Goal: Task Accomplishment & Management: Manage account settings

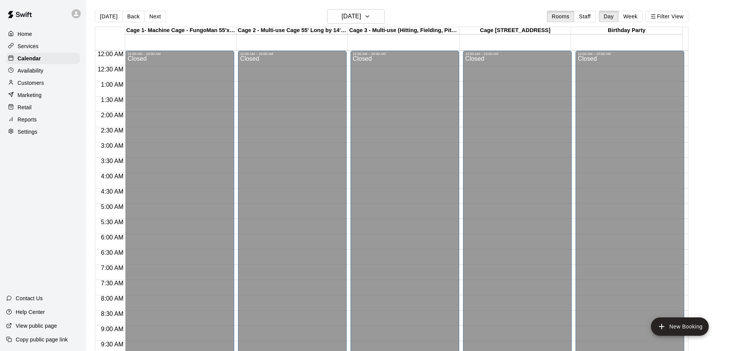
scroll to position [316, 0]
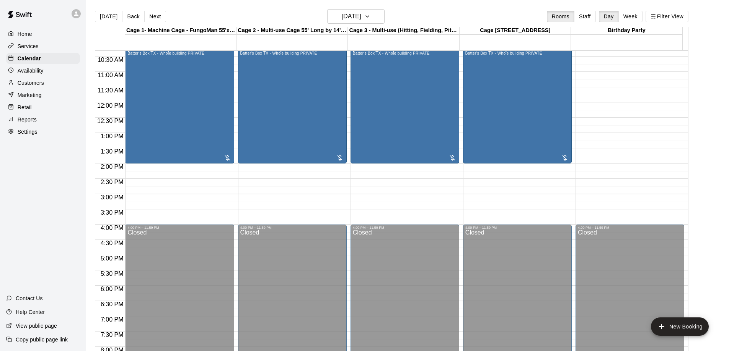
click at [392, 182] on div "12:00 AM – 10:00 AM Closed 10:00 AM – 2:00 PM [PERSON_NAME] Batter's [GEOGRAPHI…" at bounding box center [404, 102] width 109 height 734
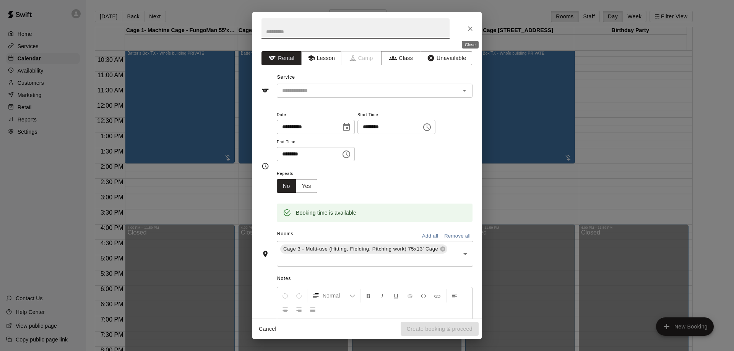
click at [467, 28] on icon "Close" at bounding box center [471, 29] width 8 height 8
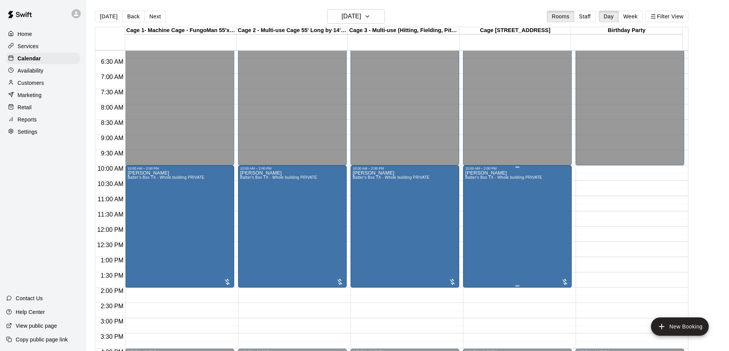
scroll to position [163, 0]
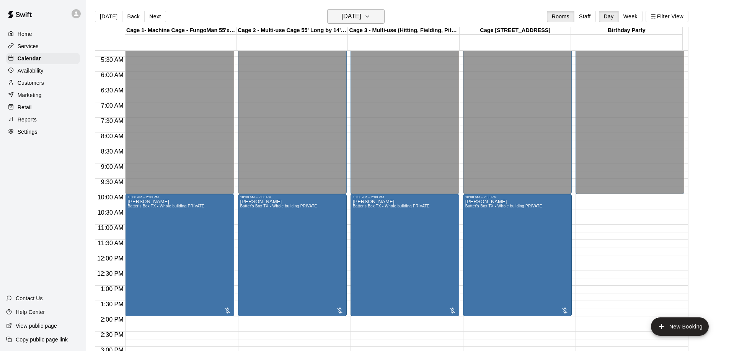
click at [361, 17] on h6 "[DATE]" at bounding box center [352, 16] width 20 height 11
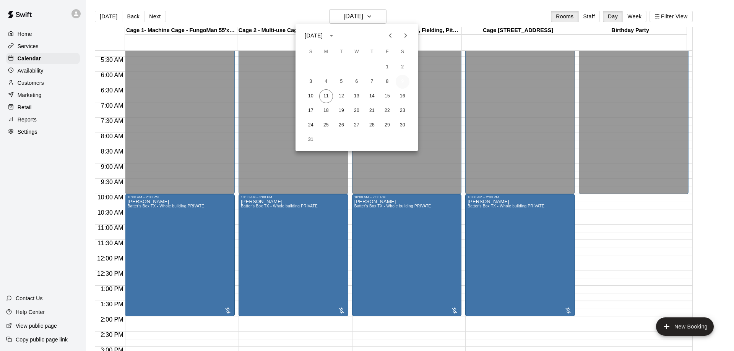
click at [402, 78] on button "9" at bounding box center [403, 82] width 14 height 14
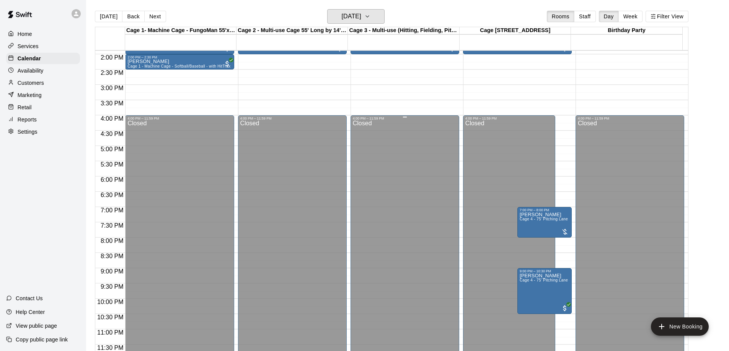
scroll to position [12, 0]
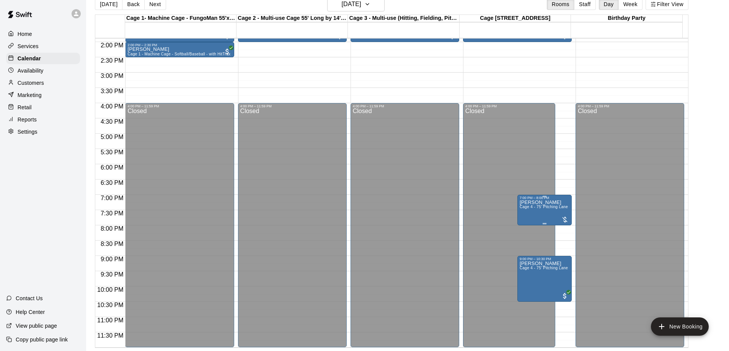
click at [542, 207] on span "Cage 4 - 75' Pitching Lane (Regular Hours)" at bounding box center [558, 207] width 78 height 4
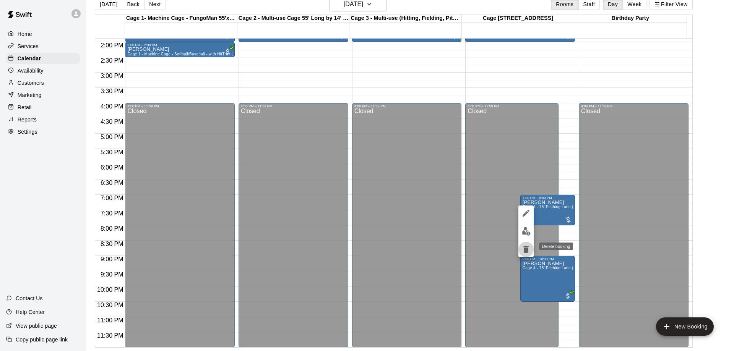
click at [527, 250] on icon "delete" at bounding box center [526, 249] width 5 height 7
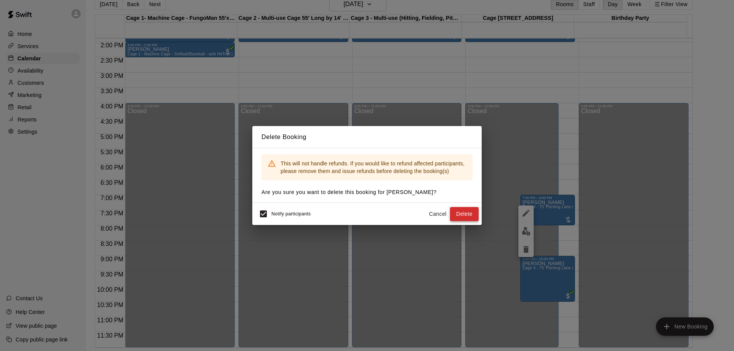
click at [471, 215] on button "Delete" at bounding box center [464, 214] width 29 height 14
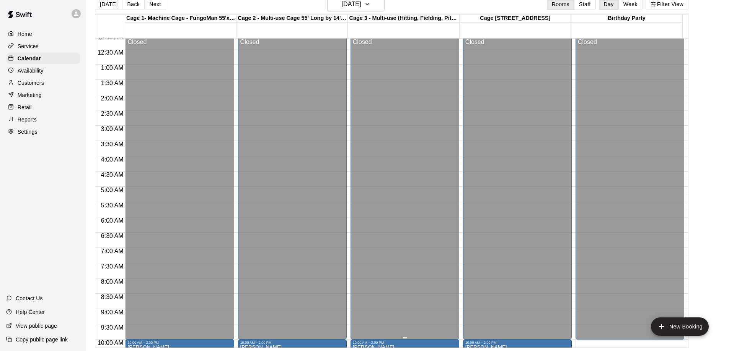
scroll to position [0, 0]
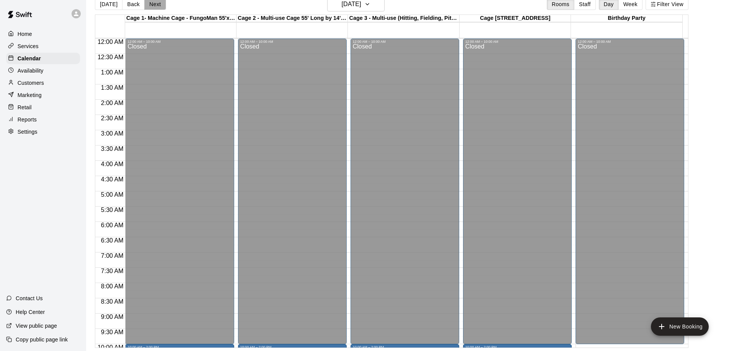
click at [155, 4] on button "Next" at bounding box center [154, 3] width 21 height 11
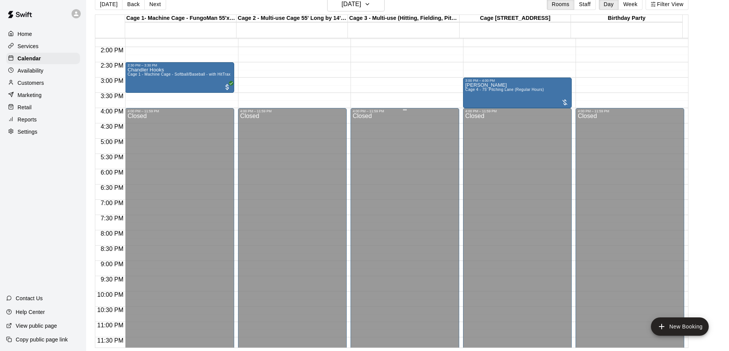
scroll to position [421, 0]
click at [527, 88] on div "[PERSON_NAME] Cage 4 - 75' Pitching Lane (Regular Hours)" at bounding box center [504, 257] width 78 height 351
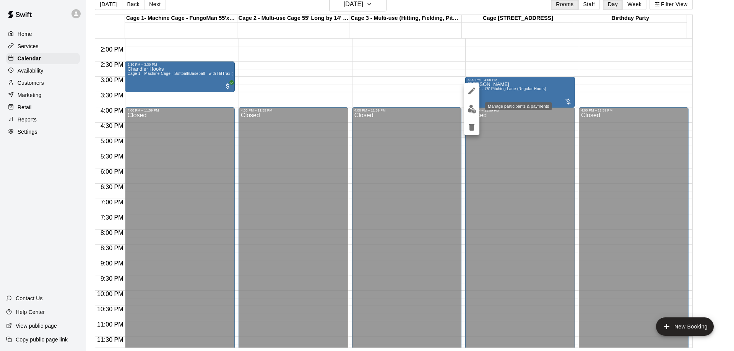
click at [476, 109] on img "edit" at bounding box center [472, 109] width 9 height 9
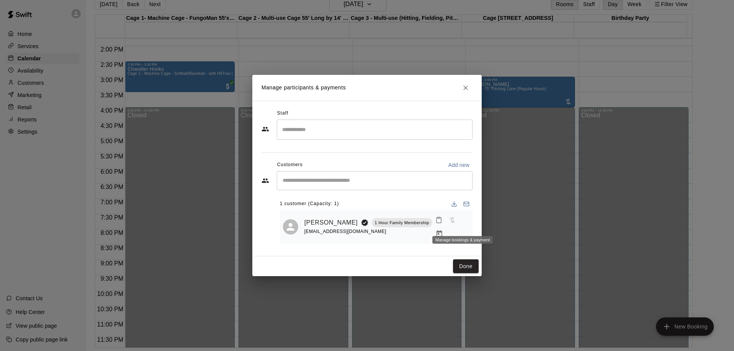
click at [443, 230] on icon "Manage bookings & payment" at bounding box center [440, 234] width 8 height 8
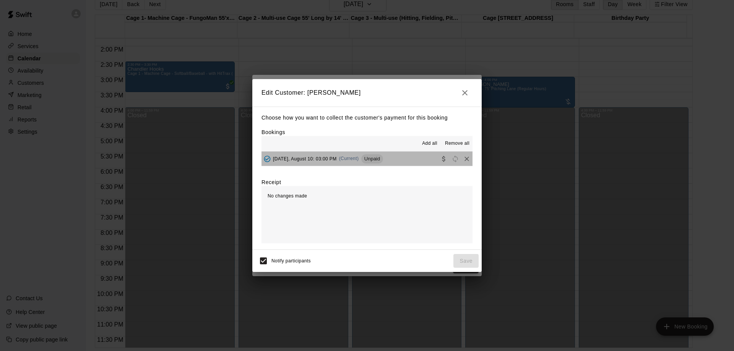
click at [414, 160] on button "[DATE], August 10: 03:00 PM (Current) Unpaid" at bounding box center [367, 159] width 211 height 14
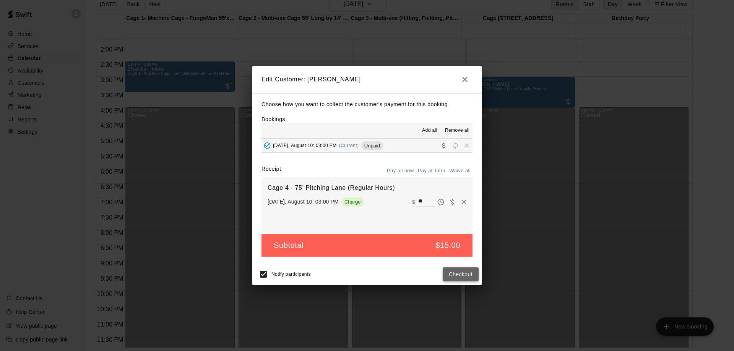
click at [454, 277] on button "Checkout" at bounding box center [461, 275] width 36 height 14
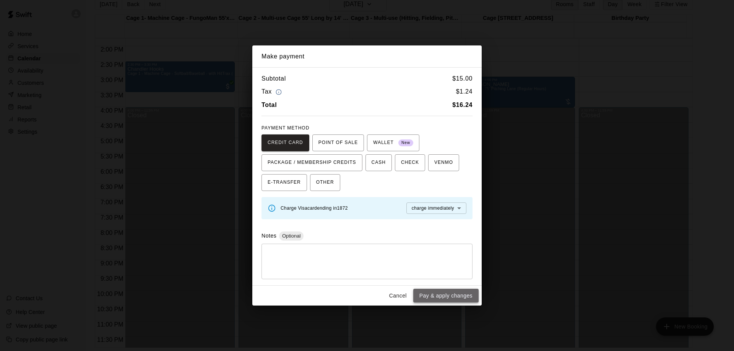
click at [447, 293] on button "Pay & apply changes" at bounding box center [445, 296] width 65 height 14
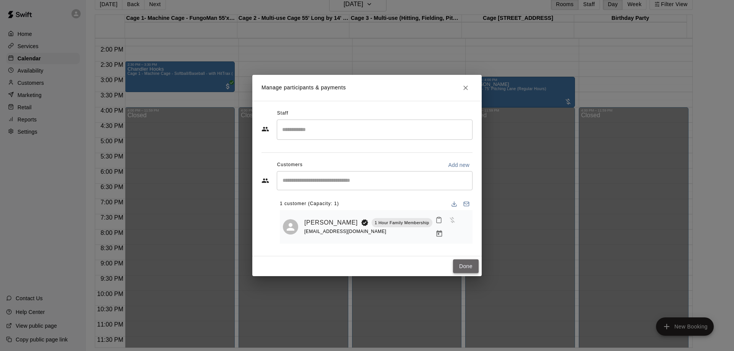
click at [465, 264] on button "Done" at bounding box center [466, 267] width 26 height 14
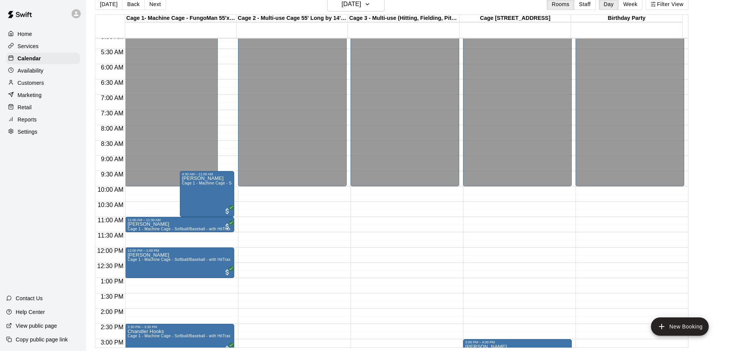
scroll to position [0, 0]
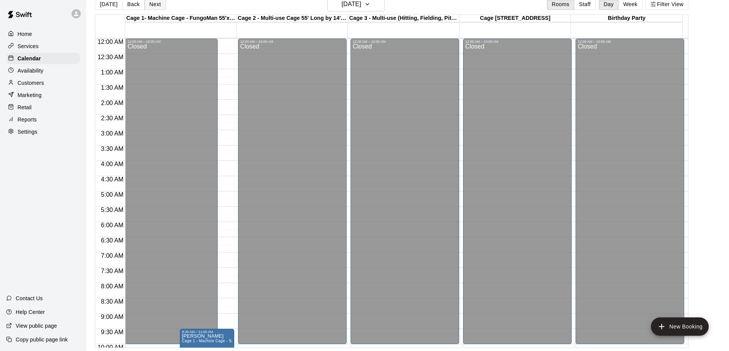
click at [149, 6] on button "Next" at bounding box center [154, 3] width 21 height 11
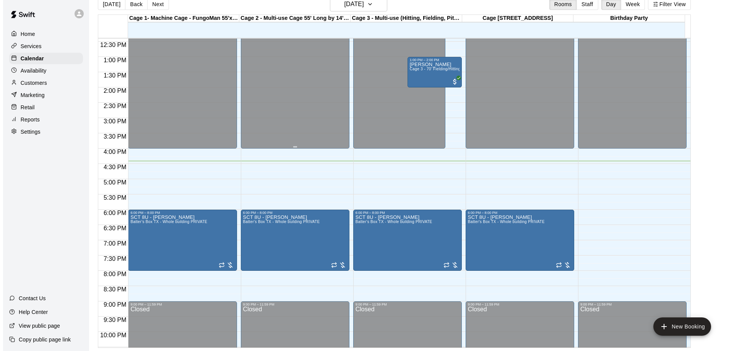
scroll to position [421, 0]
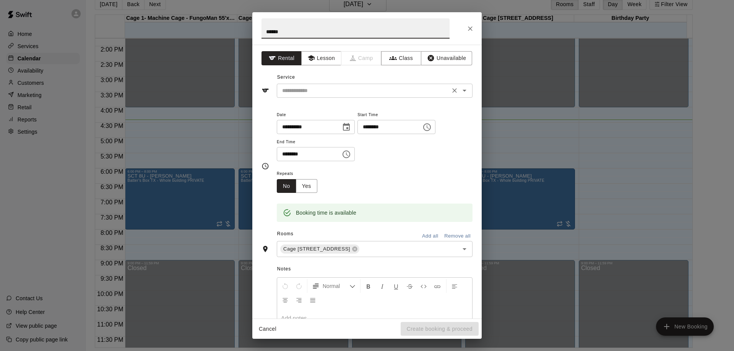
type input "******"
click at [387, 88] on input "text" at bounding box center [363, 91] width 169 height 10
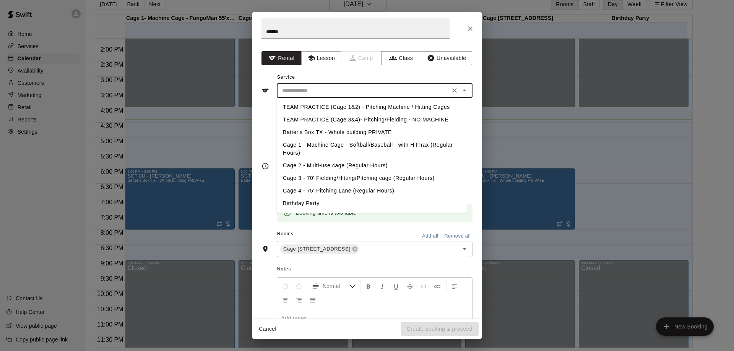
click at [348, 189] on li "Cage 4 - 75' Pitching Lane (Regular Hours)" at bounding box center [372, 191] width 190 height 13
type input "**********"
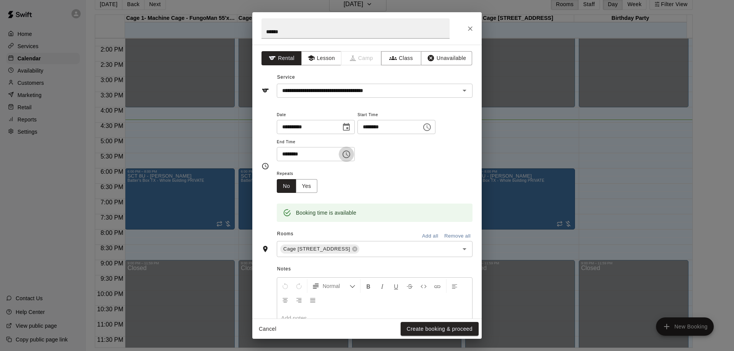
click at [351, 155] on icon "Choose time, selected time is 4:30 PM" at bounding box center [346, 154] width 9 height 9
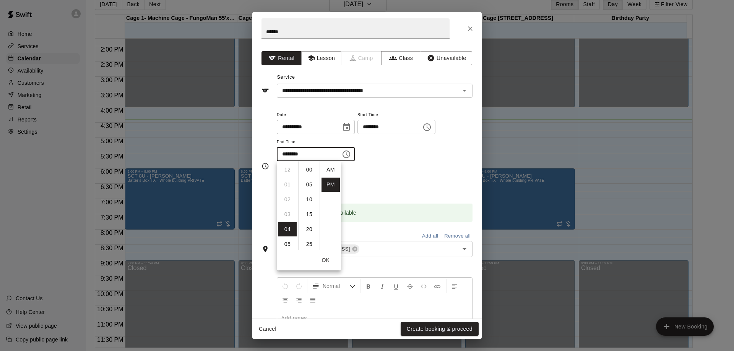
scroll to position [14, 0]
click at [288, 184] on li "05" at bounding box center [287, 185] width 18 height 14
click at [307, 171] on li "00" at bounding box center [309, 170] width 18 height 14
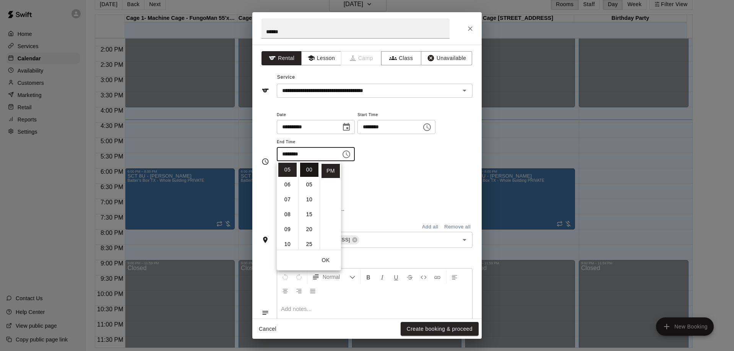
type input "********"
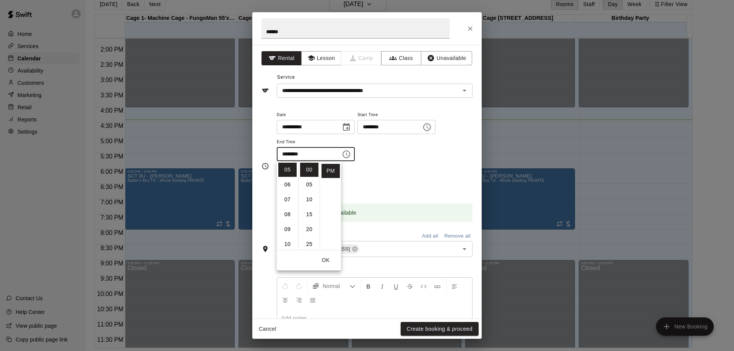
click at [383, 174] on div "Repeats No Yes" at bounding box center [375, 181] width 196 height 24
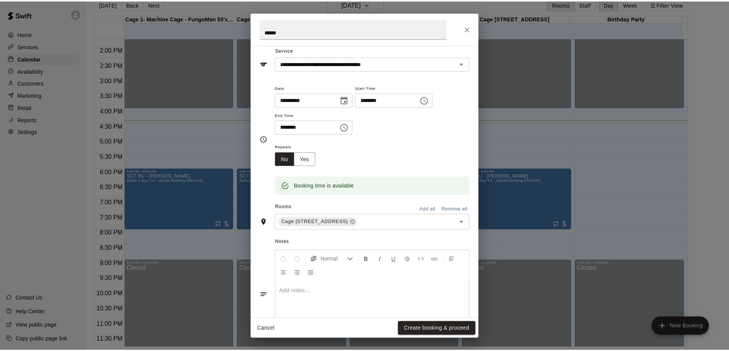
scroll to position [62, 0]
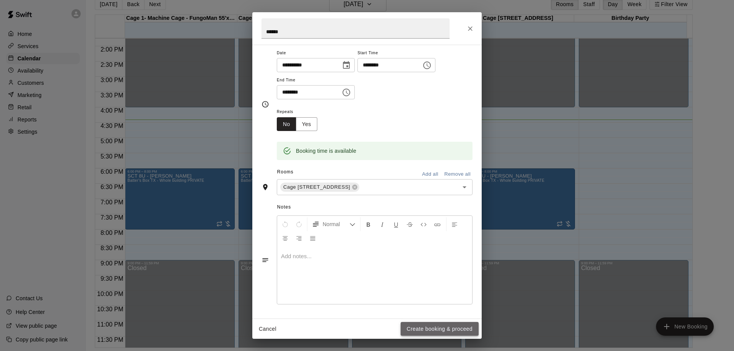
click at [433, 330] on button "Create booking & proceed" at bounding box center [440, 329] width 78 height 14
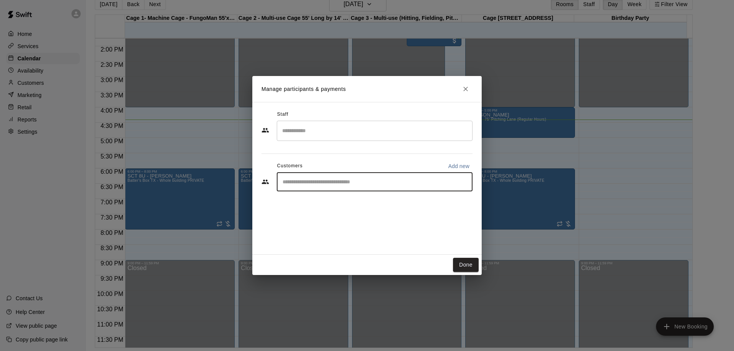
click at [345, 186] on input "Start typing to search customers..." at bounding box center [374, 182] width 189 height 8
type input "***"
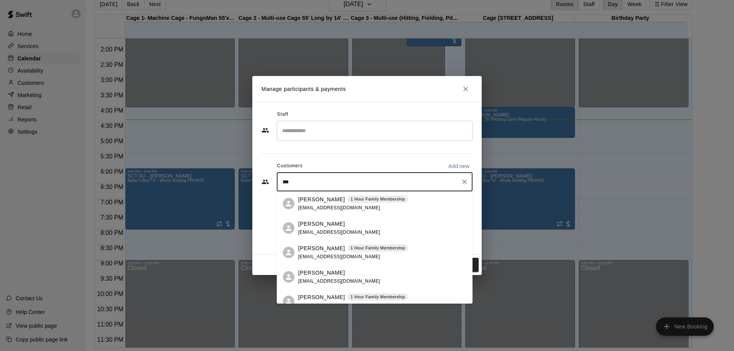
click at [351, 199] on p "1 Hour Family Membership" at bounding box center [378, 199] width 55 height 7
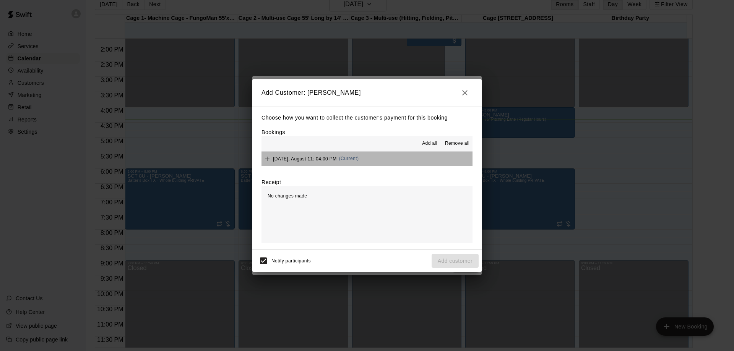
click at [388, 161] on button "[DATE], August 11: 04:00 PM (Current)" at bounding box center [367, 159] width 211 height 14
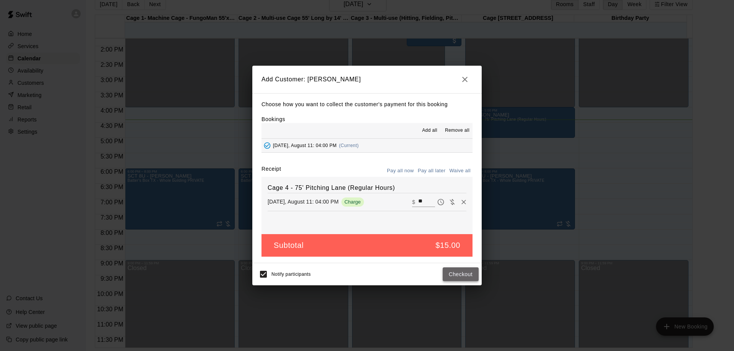
click at [457, 274] on button "Checkout" at bounding box center [461, 275] width 36 height 14
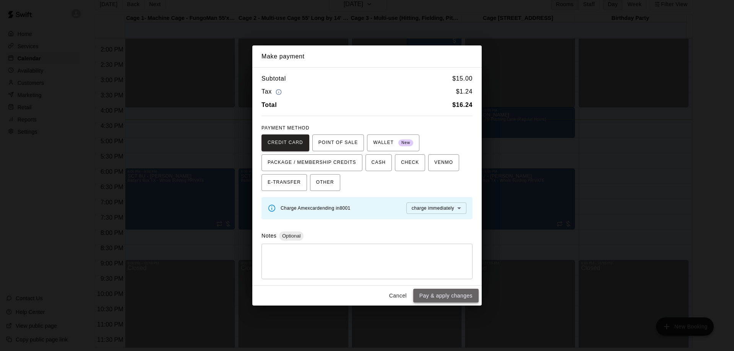
click at [456, 295] on button "Pay & apply changes" at bounding box center [445, 296] width 65 height 14
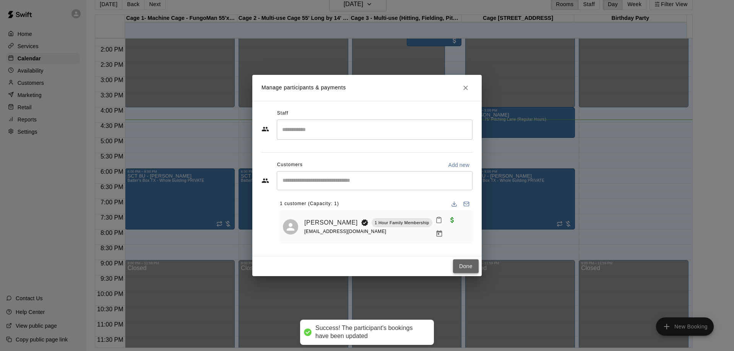
click at [464, 265] on button "Done" at bounding box center [466, 267] width 26 height 14
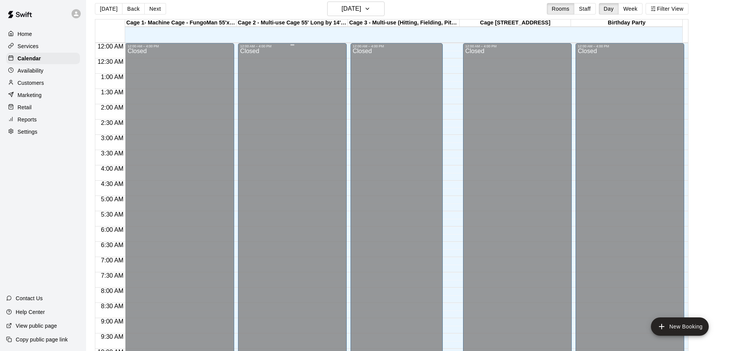
scroll to position [0, 0]
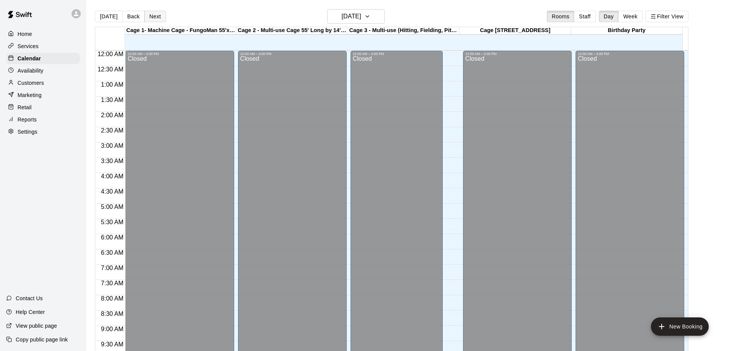
click at [151, 18] on button "Next" at bounding box center [154, 16] width 21 height 11
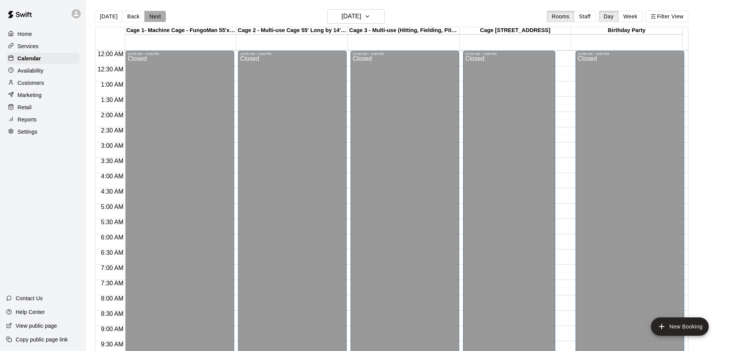
click at [151, 18] on button "Next" at bounding box center [154, 16] width 21 height 11
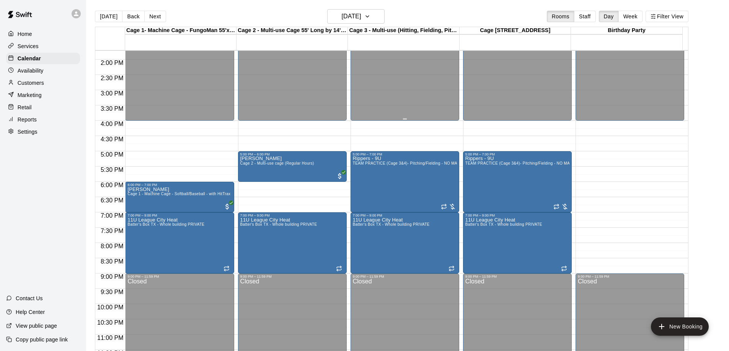
scroll to position [421, 0]
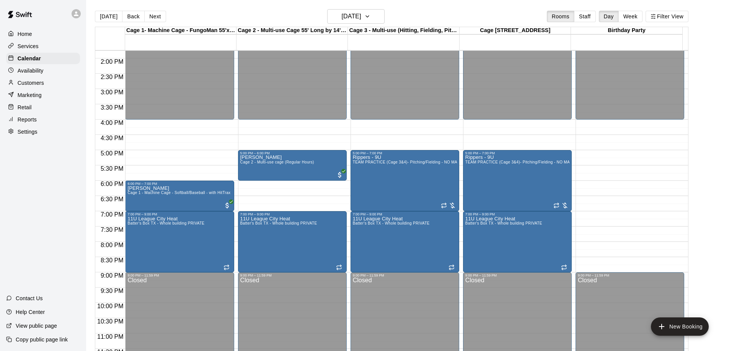
click at [32, 83] on p "Customers" at bounding box center [31, 83] width 26 height 8
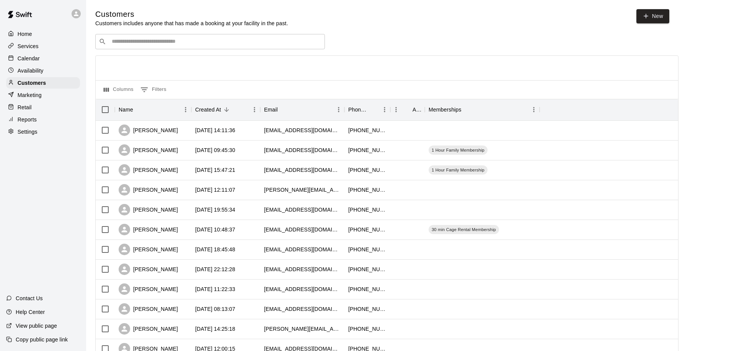
click at [184, 39] on input "Search customers by name or email" at bounding box center [215, 42] width 212 height 8
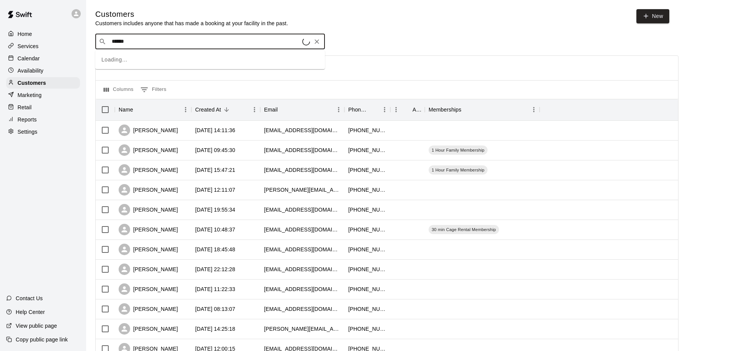
type input "******"
click at [178, 42] on input "******" at bounding box center [209, 42] width 200 height 8
